Goal: Task Accomplishment & Management: Manage account settings

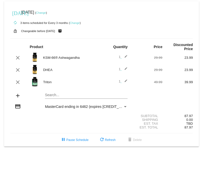
click at [46, 13] on link "Change" at bounding box center [41, 12] width 10 height 3
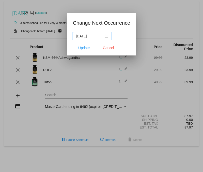
click at [103, 36] on div "[DATE]" at bounding box center [92, 36] width 32 height 6
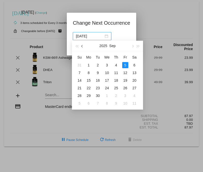
click at [83, 47] on span "button" at bounding box center [82, 46] width 3 height 3
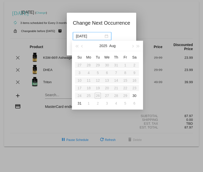
click at [105, 95] on table "Su Mo Tu We Th Fr Sa 27 28 29 30 31 1 2 3 4 5 6 7 8 9 10 11 12 13 14 15 16 17 1…" at bounding box center [107, 80] width 64 height 54
click at [134, 96] on div "30" at bounding box center [135, 96] width 6 height 6
type input "[DATE]"
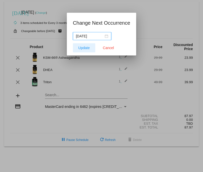
click at [87, 50] on span "Update" at bounding box center [83, 48] width 11 height 4
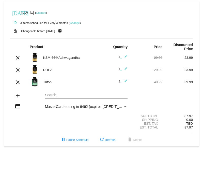
click at [66, 97] on mat-card "[DATE] [DATE] ( Change ) autorenew 3 items scheduled for Every 3 months ( Chang…" at bounding box center [101, 73] width 195 height 145
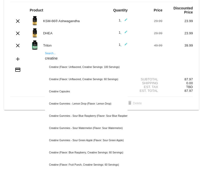
scroll to position [42, 0]
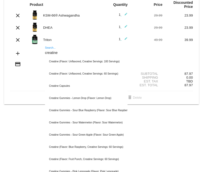
type input "creatine"
click at [24, 131] on body "[DATE] [DATE] ( Change ) autorenew 3 items scheduled for Every 3 months ( Chang…" at bounding box center [101, 86] width 203 height 172
